Goal: Task Accomplishment & Management: Manage account settings

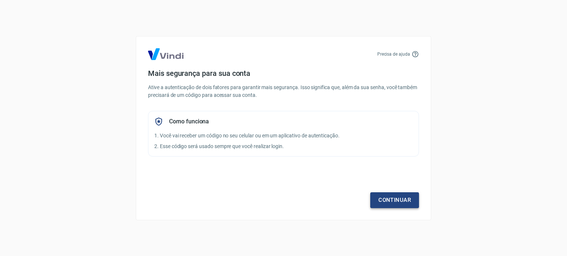
click at [385, 201] on link "Continuar" at bounding box center [394, 200] width 49 height 15
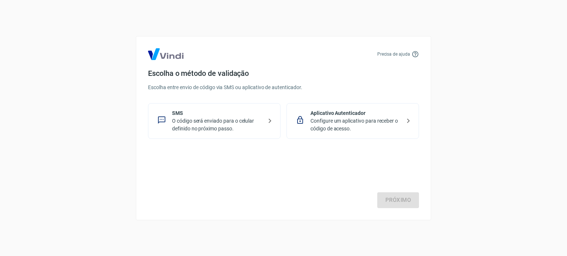
click at [241, 125] on p "O código será enviado para o celular definido no próximo passo." at bounding box center [217, 124] width 90 height 15
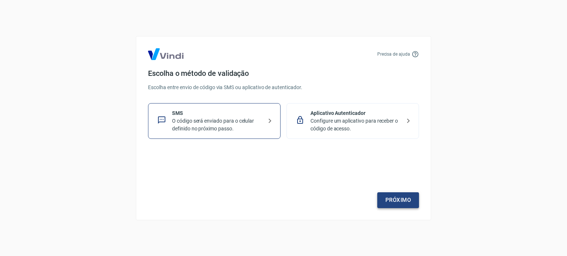
click at [407, 202] on link "Próximo" at bounding box center [398, 200] width 42 height 15
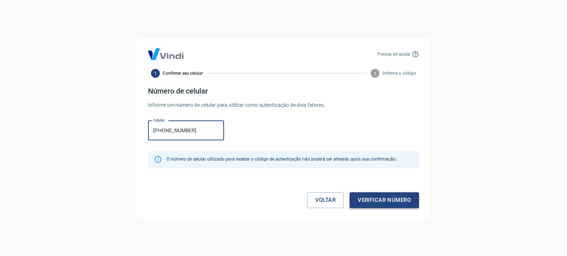
type input "(11) 96356-0570"
click at [379, 200] on button "Verificar número" at bounding box center [383, 200] width 69 height 15
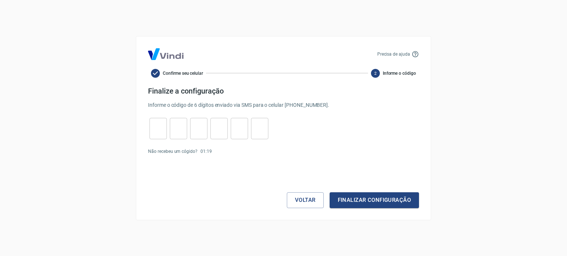
click at [156, 127] on input "tel" at bounding box center [157, 129] width 17 height 16
type input "7"
type input "2"
type input "9"
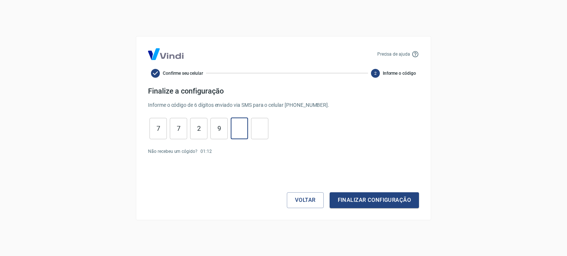
type input "8"
type input "2"
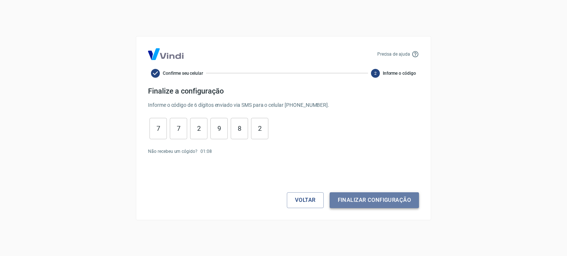
click at [353, 204] on button "Finalizar configuração" at bounding box center [373, 200] width 89 height 15
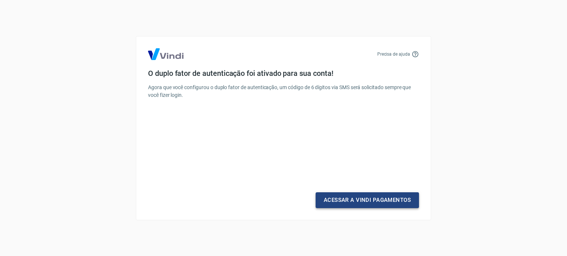
click at [353, 204] on link "Acessar a Vindi Pagamentos" at bounding box center [366, 200] width 103 height 15
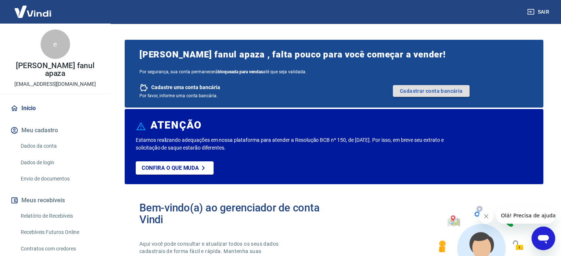
click at [426, 92] on link "Cadastrar conta bancária" at bounding box center [431, 91] width 77 height 12
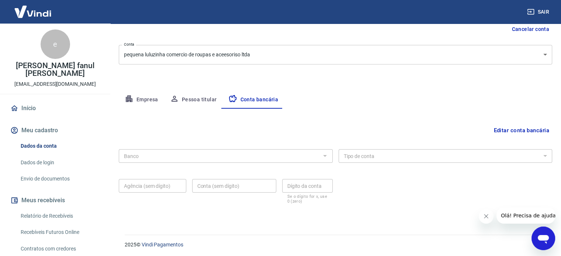
scroll to position [79, 0]
click at [307, 160] on div "Banco" at bounding box center [226, 155] width 214 height 14
click at [530, 129] on button "Editar conta bancária" at bounding box center [522, 129] width 62 height 14
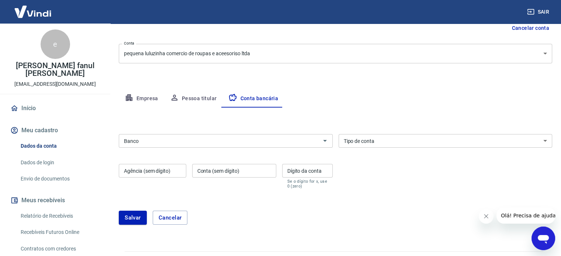
click at [306, 141] on input "Banco" at bounding box center [219, 140] width 197 height 9
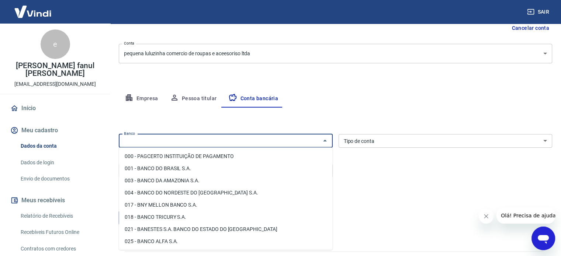
click at [260, 139] on input "Banco" at bounding box center [219, 140] width 197 height 9
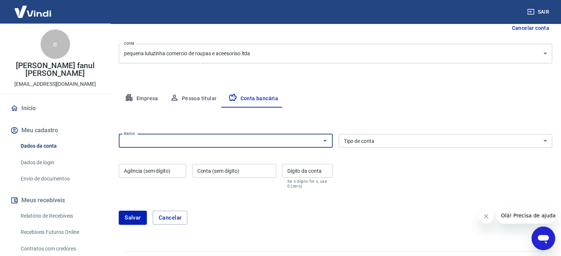
click at [260, 139] on input "Banco" at bounding box center [219, 140] width 197 height 9
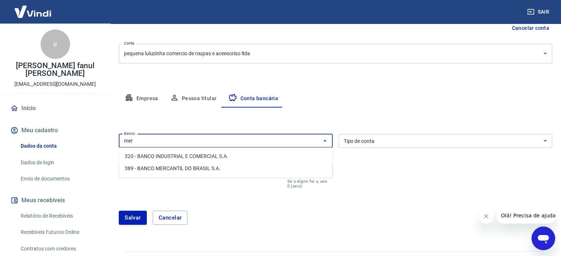
click at [294, 163] on li "389 - BANCO MERCANTIL DO BRASIL S.A." at bounding box center [226, 169] width 214 height 12
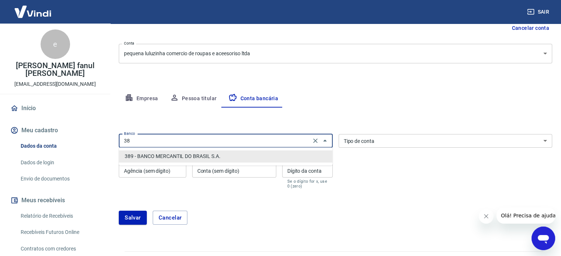
type input "3"
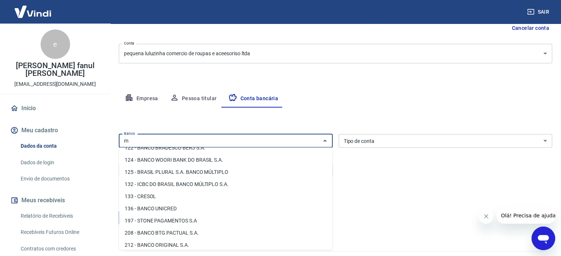
scroll to position [0, 0]
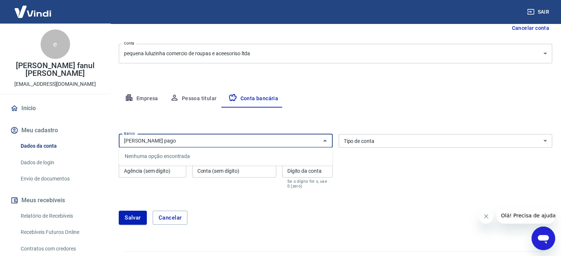
type input "mercado pago"
click at [119, 211] on button "Salvar" at bounding box center [133, 218] width 28 height 14
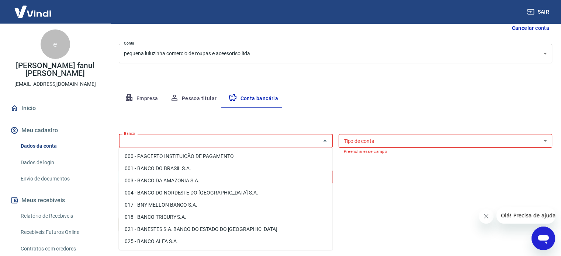
click at [235, 141] on input "Banco" at bounding box center [219, 140] width 197 height 9
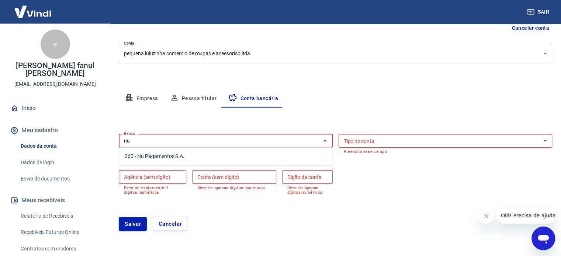
type input "n"
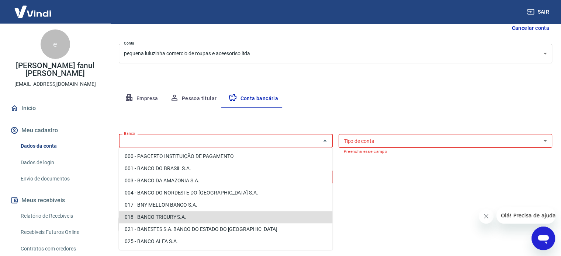
scroll to position [34, 0]
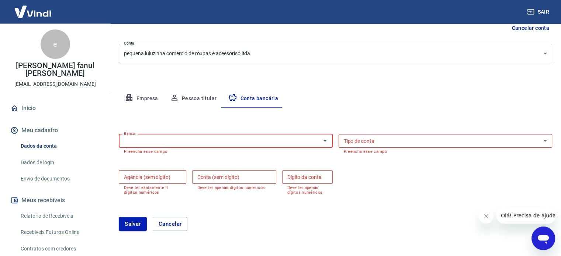
click at [197, 142] on input "Banco" at bounding box center [219, 140] width 197 height 9
click at [196, 141] on input "Banco" at bounding box center [219, 140] width 197 height 9
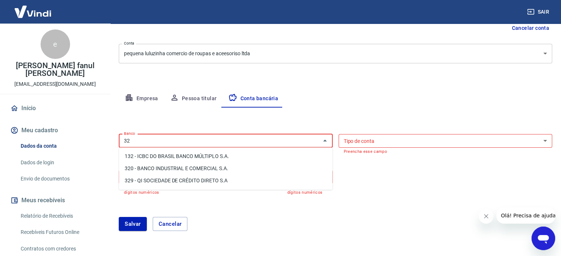
type input "32"
click at [143, 91] on button "Empresa" at bounding box center [141, 99] width 45 height 18
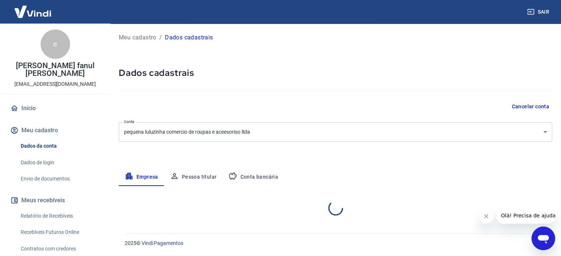
scroll to position [0, 0]
select select "SP"
select select "business"
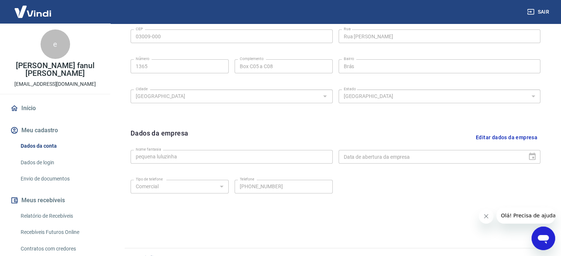
scroll to position [275, 0]
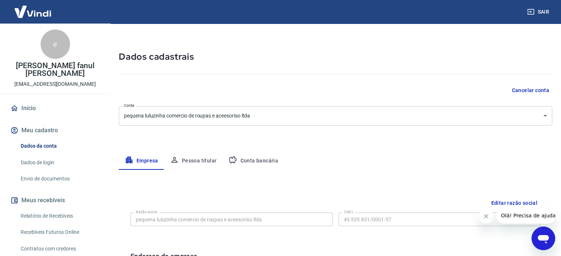
click at [178, 164] on icon "button" at bounding box center [174, 160] width 9 height 9
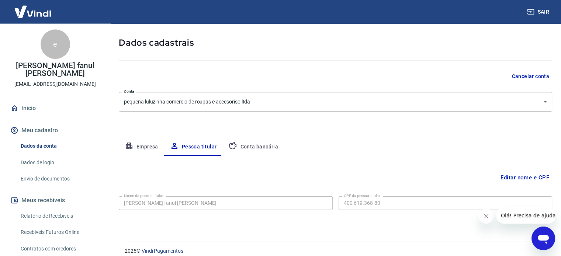
scroll to position [38, 0]
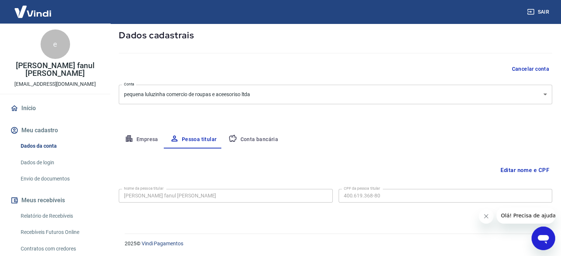
click at [252, 137] on button "Conta bancária" at bounding box center [253, 140] width 62 height 18
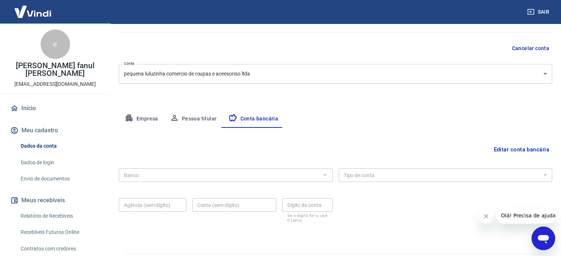
scroll to position [79, 0]
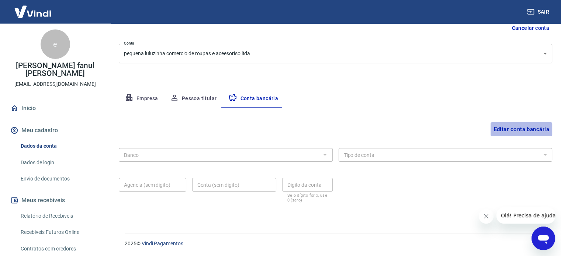
click at [516, 132] on button "Editar conta bancária" at bounding box center [522, 129] width 62 height 14
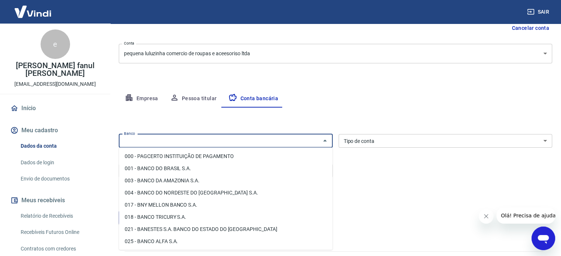
click at [277, 144] on input "Banco" at bounding box center [219, 140] width 197 height 9
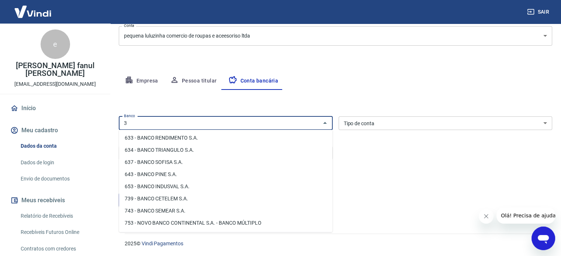
scroll to position [0, 0]
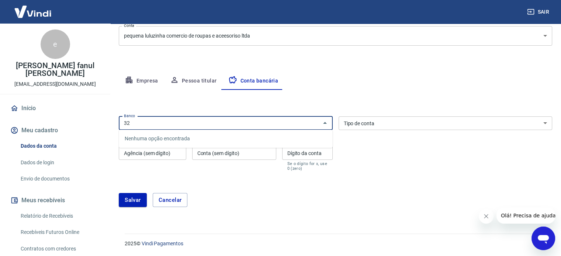
type input "3"
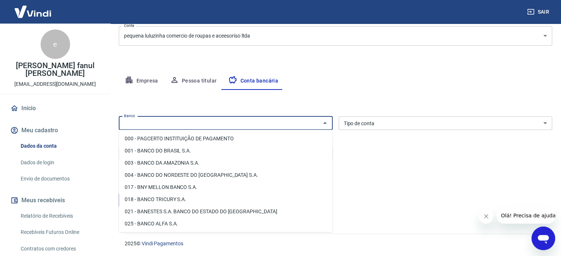
click at [271, 119] on input "Banco" at bounding box center [219, 123] width 197 height 9
click at [272, 119] on input "Banco" at bounding box center [219, 123] width 197 height 9
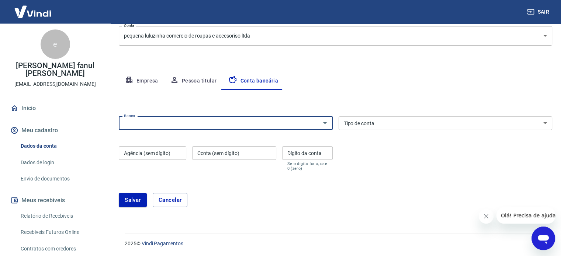
click at [167, 149] on input "Agência (sem dígito)" at bounding box center [153, 153] width 68 height 14
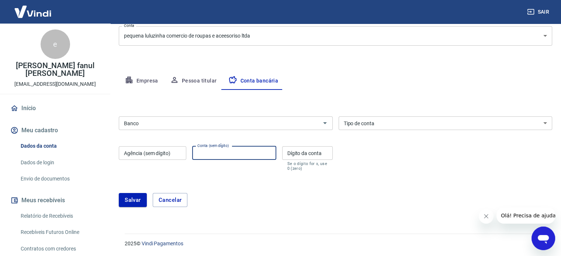
click at [210, 155] on input "Conta (sem dígito)" at bounding box center [234, 153] width 84 height 14
click at [293, 157] on input "Dígito da conta" at bounding box center [307, 153] width 51 height 14
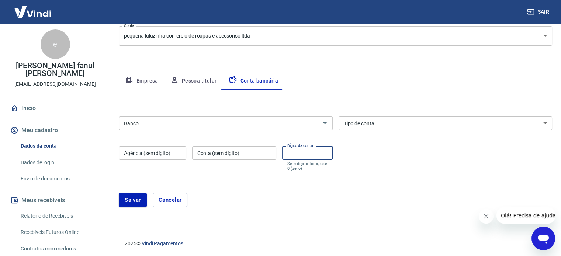
click at [360, 120] on div "Tipo de conta Conta Corrente Conta Poupança Tipo de conta" at bounding box center [446, 124] width 214 height 14
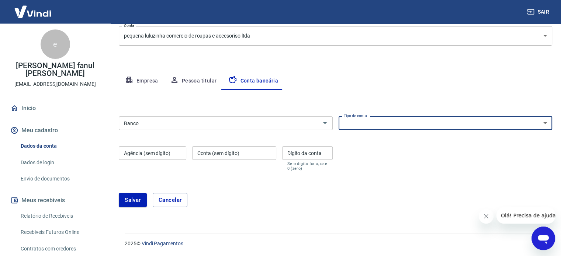
select select "1"
click at [339, 117] on select "Conta Corrente Conta Poupança" at bounding box center [446, 124] width 214 height 14
click at [385, 155] on div "Banco Banco Tipo de conta Conta Corrente Conta Poupança Tipo de conta Agência (…" at bounding box center [335, 143] width 433 height 59
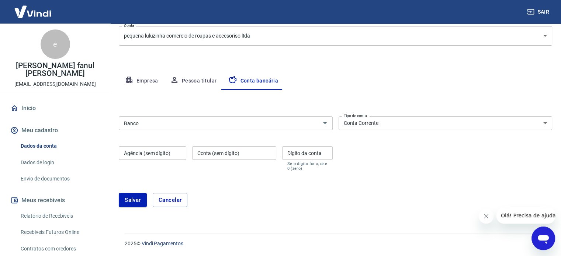
click at [373, 173] on form "Banco Banco Tipo de conta Conta Corrente Conta Poupança Tipo de conta Agência (…" at bounding box center [335, 165] width 433 height 103
click at [257, 128] on div "Banco" at bounding box center [226, 124] width 214 height 14
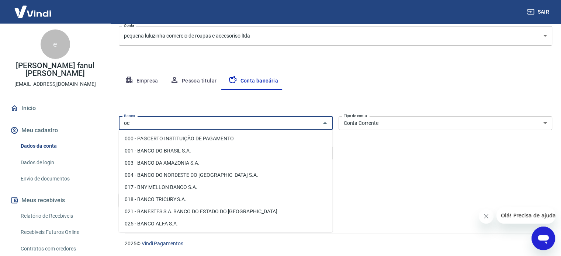
type input "o"
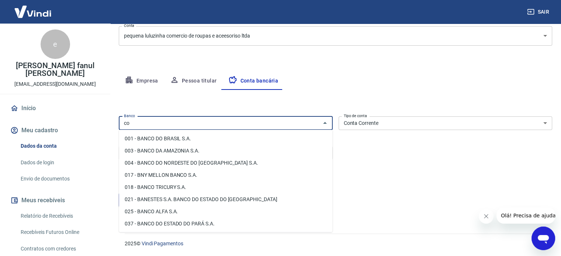
type input "c"
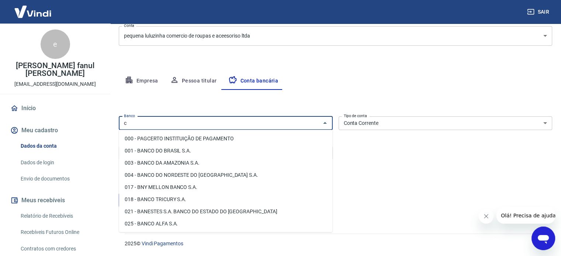
drag, startPoint x: 145, startPoint y: 121, endPoint x: 131, endPoint y: 122, distance: 14.0
click at [131, 122] on input "c" at bounding box center [219, 123] width 197 height 9
click at [136, 127] on input "Banco" at bounding box center [219, 123] width 197 height 9
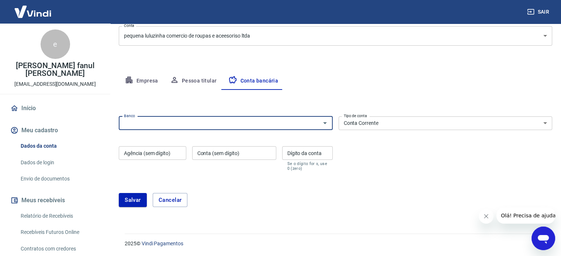
click at [128, 121] on input "Banco" at bounding box center [219, 123] width 197 height 9
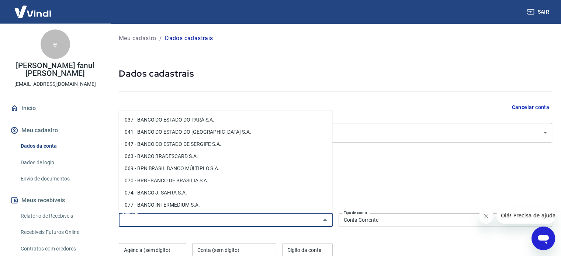
scroll to position [111, 0]
click at [440, 170] on div "Empresa Pessoa titular Conta bancária" at bounding box center [335, 178] width 433 height 18
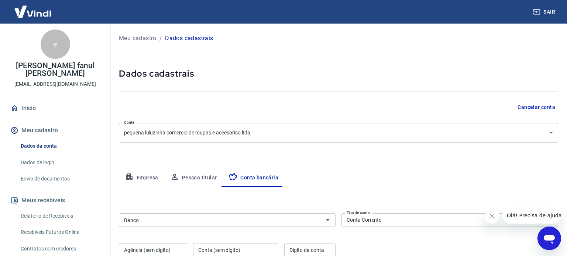
click at [300, 132] on body "Sair e elvis fanul apaza pequenaluluzinha1@gmail.com Início Meu cadastro Dados …" at bounding box center [283, 128] width 567 height 256
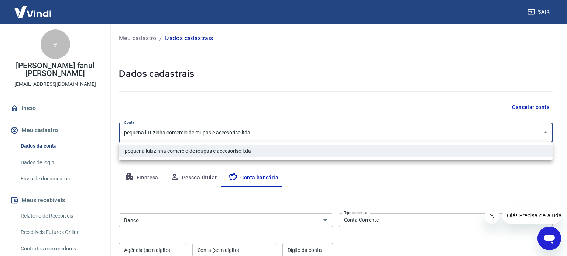
click at [315, 154] on li "pequena luluzinha comercio de roupas e aceesoriso ltda" at bounding box center [335, 151] width 433 height 12
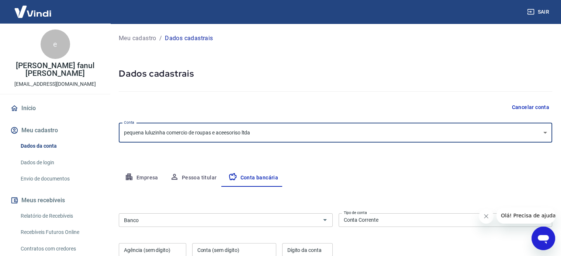
click at [315, 154] on div "Meu cadastro / Dados cadastrais Dados cadastrais Cancelar conta Conta pequena l…" at bounding box center [335, 173] width 451 height 298
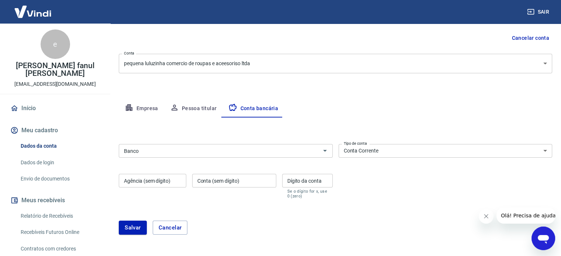
scroll to position [74, 0]
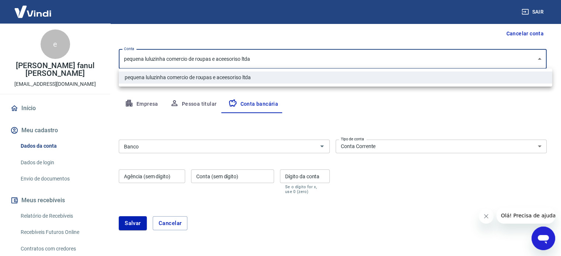
click at [399, 64] on body "Sair e elvis fanul apaza pequenaluluzinha1@gmail.com Início Meu cadastro Dados …" at bounding box center [280, 54] width 561 height 256
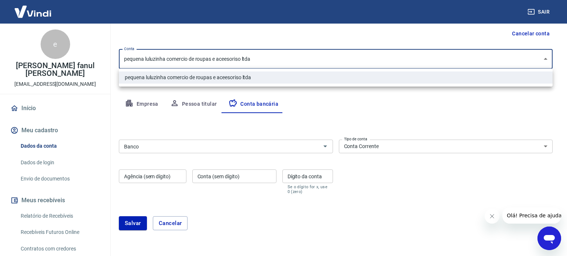
click at [400, 96] on div at bounding box center [283, 128] width 567 height 256
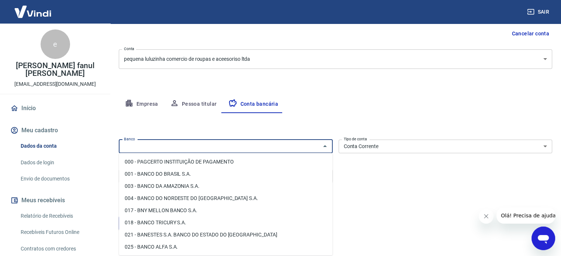
click at [249, 142] on input "Banco" at bounding box center [219, 146] width 197 height 9
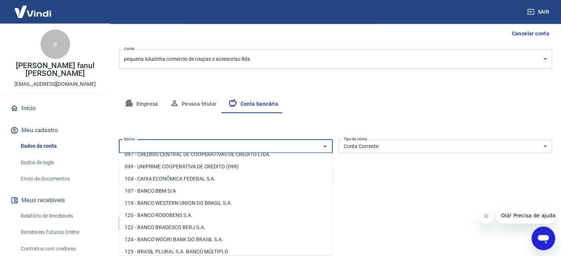
scroll to position [332, 0]
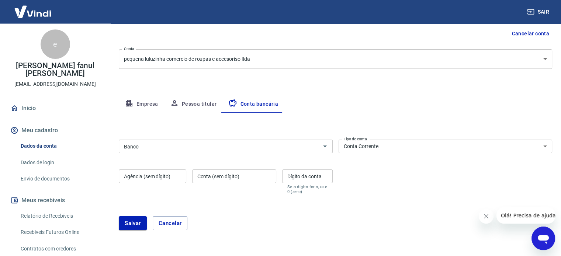
click at [412, 76] on div "Meu cadastro / Dados cadastrais Dados cadastrais Cancelar conta Conta pequena l…" at bounding box center [335, 99] width 451 height 298
click at [311, 152] on div "Banco" at bounding box center [226, 147] width 214 height 14
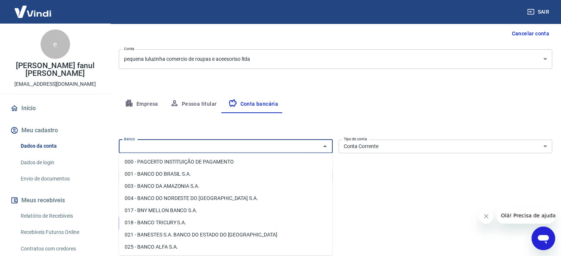
click at [313, 141] on div "Banco" at bounding box center [226, 147] width 214 height 14
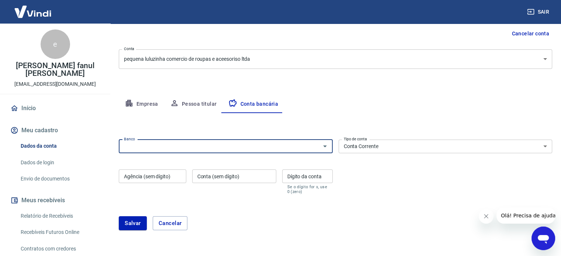
click at [357, 108] on div "Empresa Pessoa titular Conta bancária" at bounding box center [335, 105] width 433 height 18
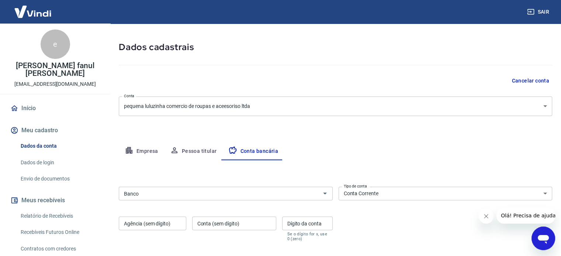
scroll to position [23, 0]
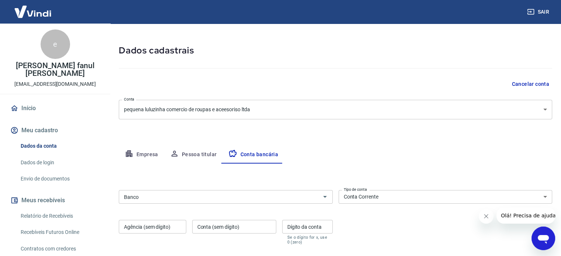
click at [280, 103] on body "Sair e elvis fanul apaza pequenaluluzinha1@gmail.com Início Meu cadastro Dados …" at bounding box center [280, 105] width 561 height 256
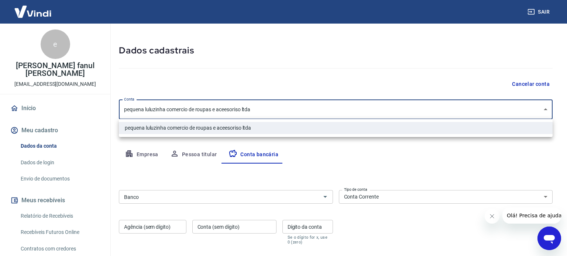
click at [531, 84] on div at bounding box center [283, 128] width 567 height 256
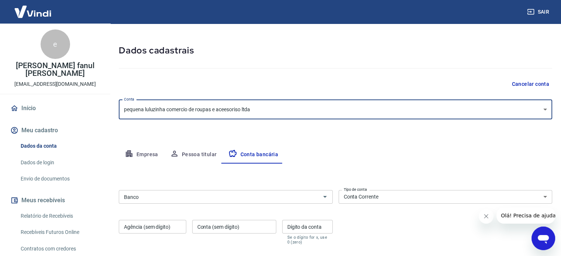
scroll to position [97, 0]
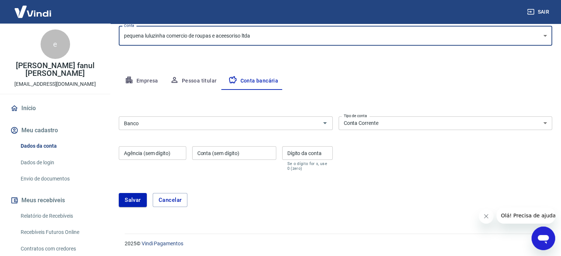
click at [201, 129] on div "Banco" at bounding box center [226, 124] width 214 height 14
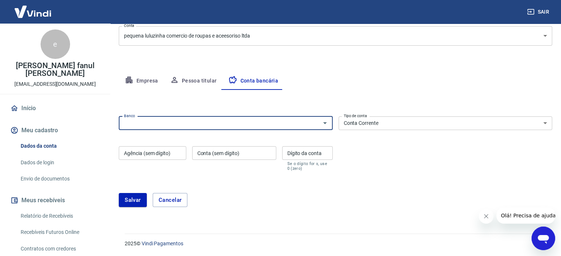
click at [164, 125] on input "Banco" at bounding box center [219, 123] width 197 height 9
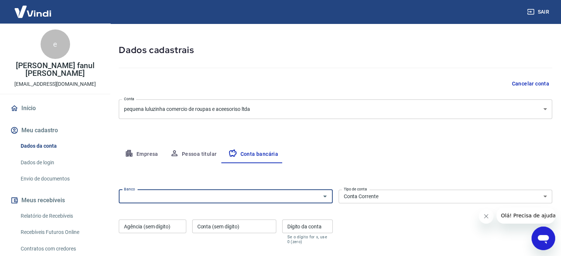
scroll to position [23, 0]
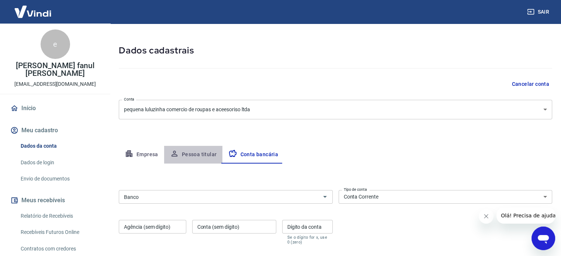
click at [211, 155] on button "Pessoa titular" at bounding box center [193, 155] width 59 height 18
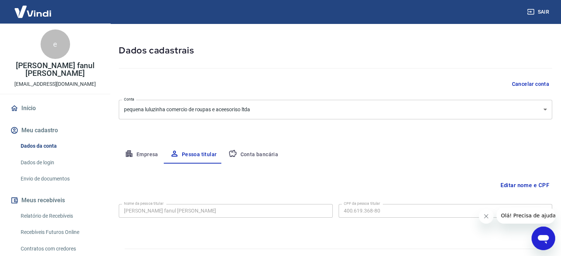
click at [246, 152] on button "Conta bancária" at bounding box center [253, 155] width 62 height 18
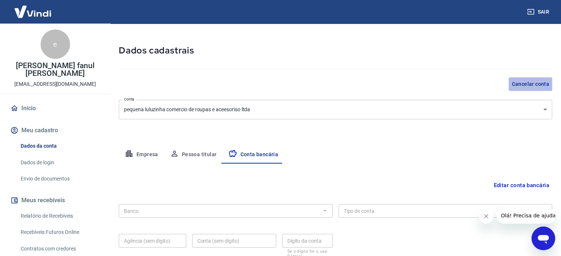
click at [532, 80] on button "Cancelar conta" at bounding box center [531, 84] width 44 height 14
click at [381, 125] on div "Meu cadastro / Dados cadastrais Dados cadastrais Cancelar conta Conta pequena l…" at bounding box center [335, 140] width 451 height 281
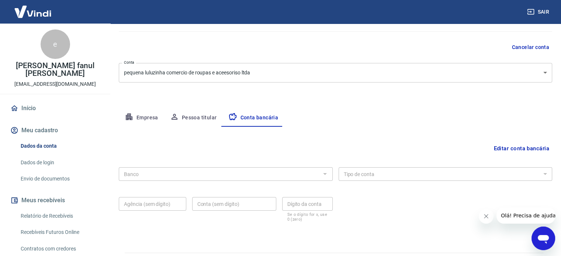
click at [281, 169] on div "Banco" at bounding box center [226, 174] width 214 height 14
click at [506, 149] on button "Editar conta bancária" at bounding box center [522, 149] width 62 height 14
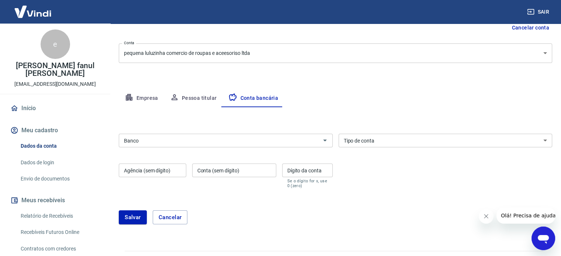
scroll to position [97, 0]
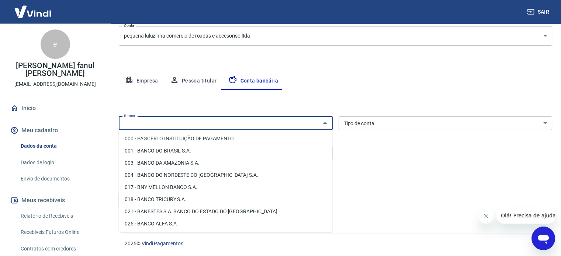
click at [221, 127] on input "Banco" at bounding box center [219, 123] width 197 height 9
click at [211, 125] on input "Banco" at bounding box center [219, 123] width 197 height 9
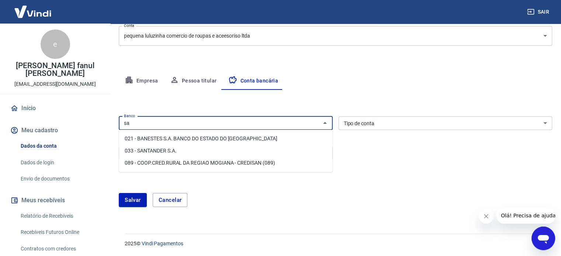
type input "s"
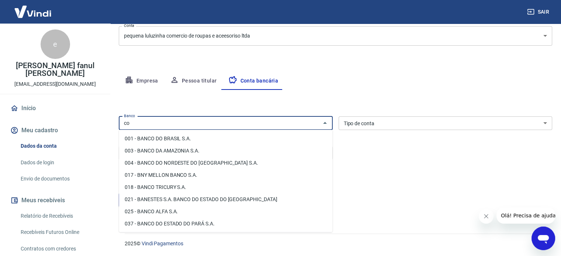
type input "c"
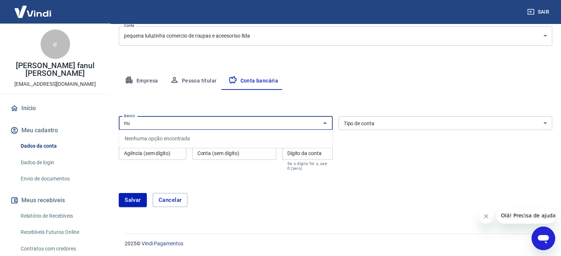
type input "n"
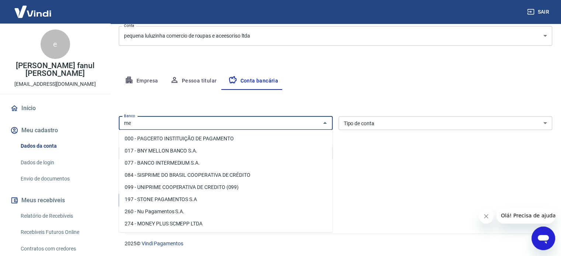
type input "m"
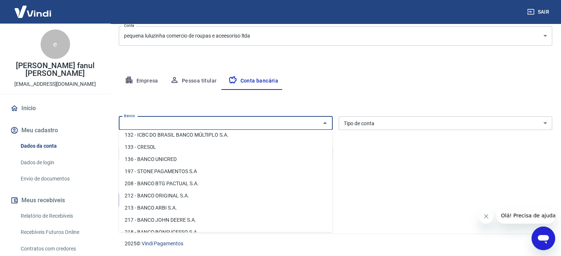
scroll to position [553, 0]
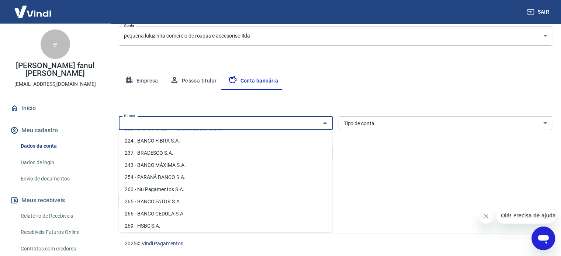
click at [372, 156] on div "Banco Banco Tipo de conta Conta Corrente Conta Poupança Tipo de conta Agência (…" at bounding box center [335, 143] width 433 height 59
